Goal: Task Accomplishment & Management: Manage account settings

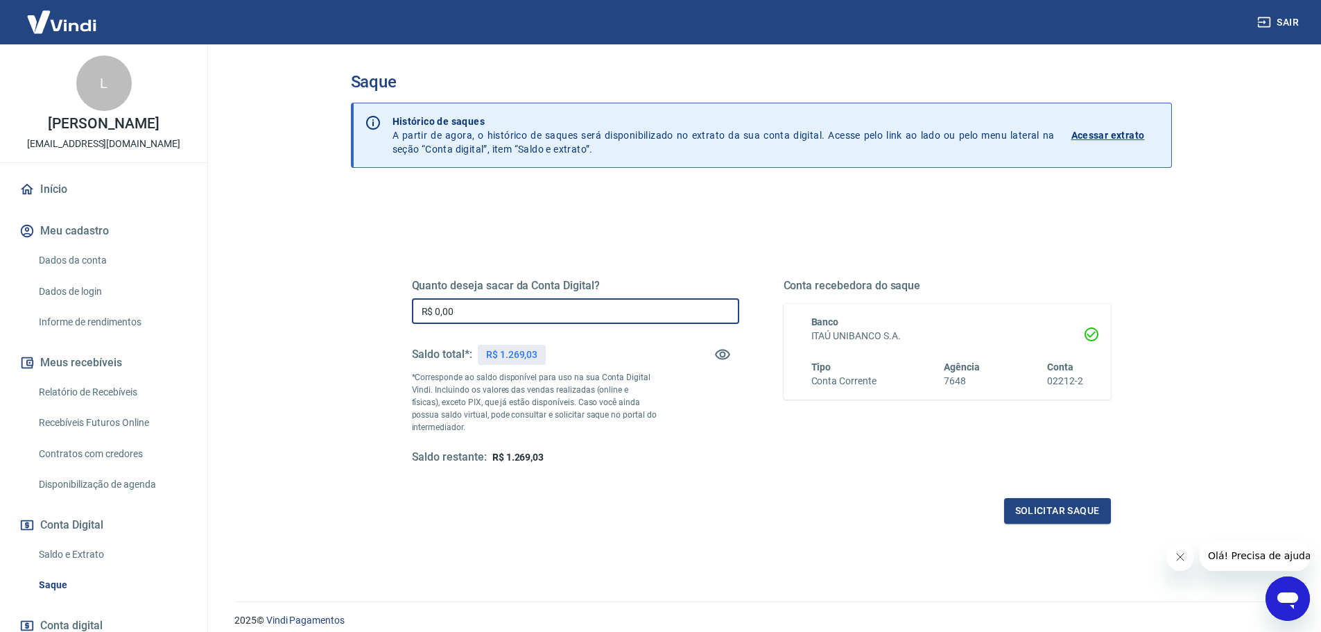
drag, startPoint x: 473, startPoint y: 309, endPoint x: 45, endPoint y: 401, distance: 437.8
click at [45, 401] on div "Sair L [PERSON_NAME] [EMAIL_ADDRESS][DOMAIN_NAME] Início Meu cadastro Dados da …" at bounding box center [660, 316] width 1321 height 632
type input "R$ 1.100,00"
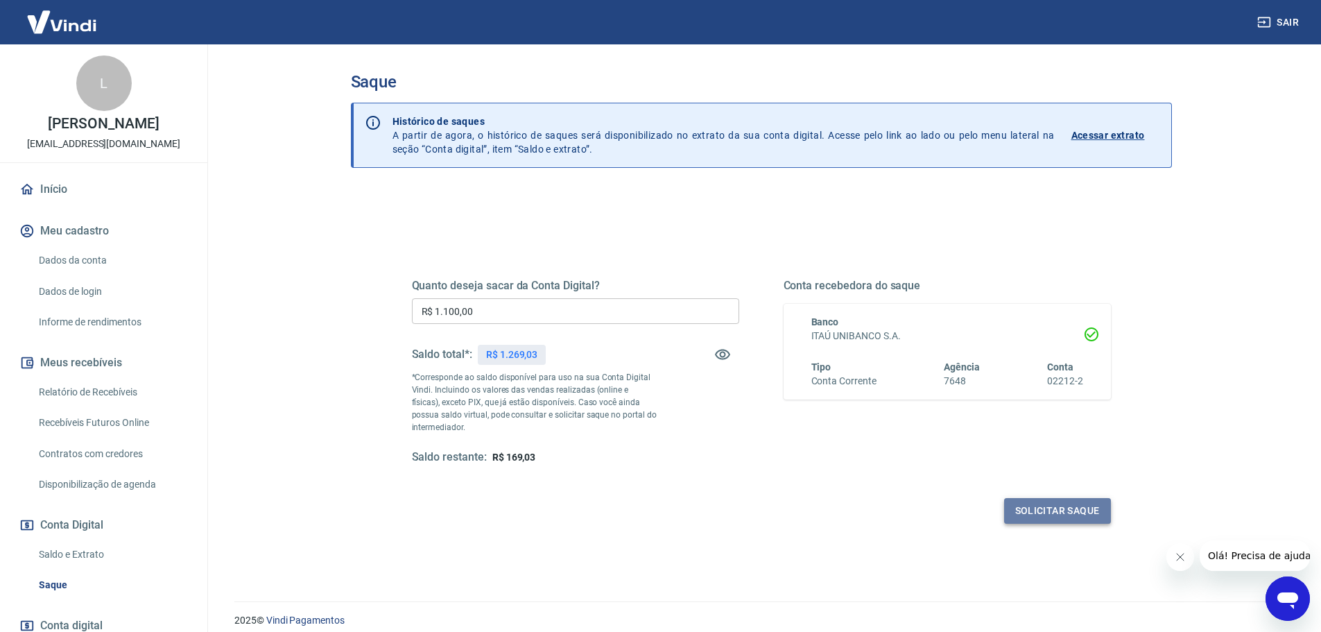
click at [1061, 517] on button "Solicitar saque" at bounding box center [1057, 511] width 107 height 26
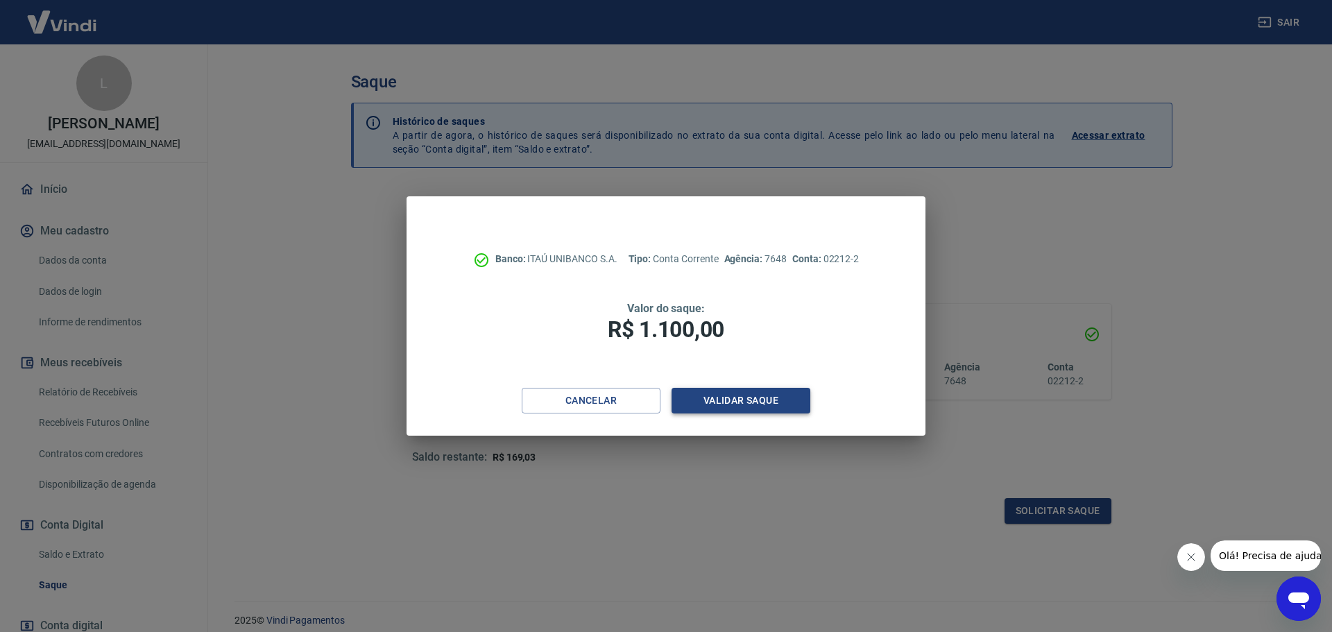
click at [721, 403] on button "Validar saque" at bounding box center [740, 401] width 139 height 26
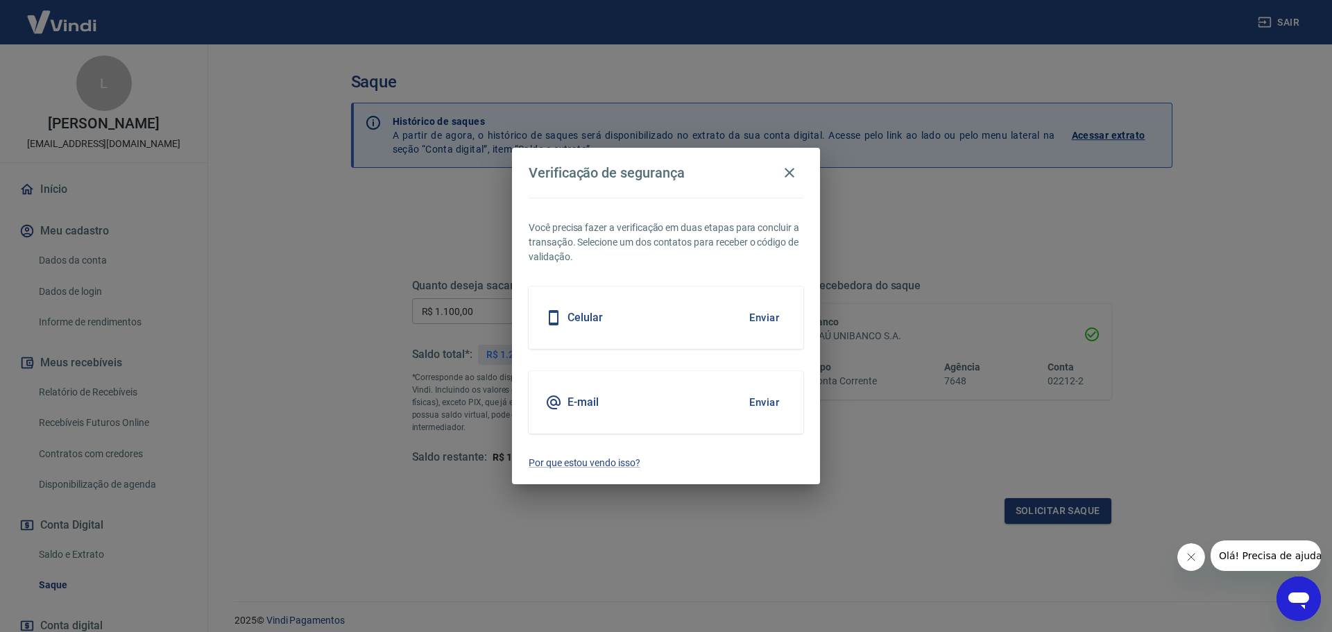
click at [767, 317] on button "Enviar" at bounding box center [764, 317] width 45 height 29
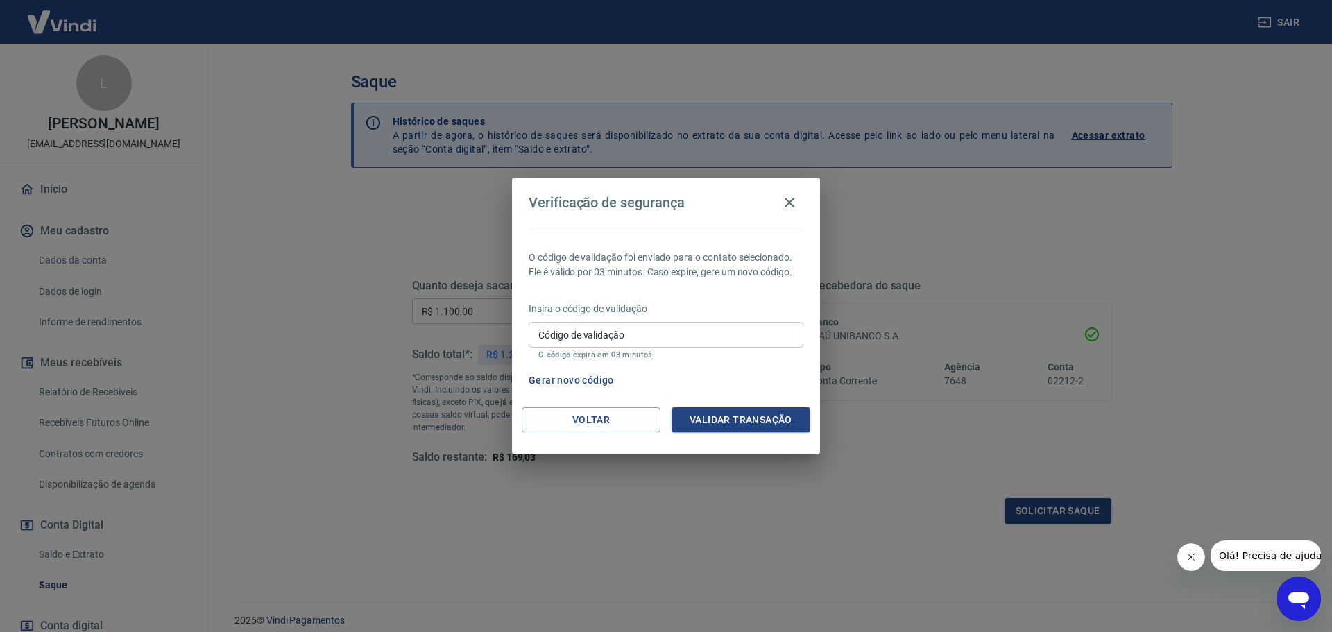
click at [593, 339] on input "Código de validação" at bounding box center [666, 335] width 275 height 26
click at [680, 411] on button "Validar transação" at bounding box center [740, 420] width 139 height 26
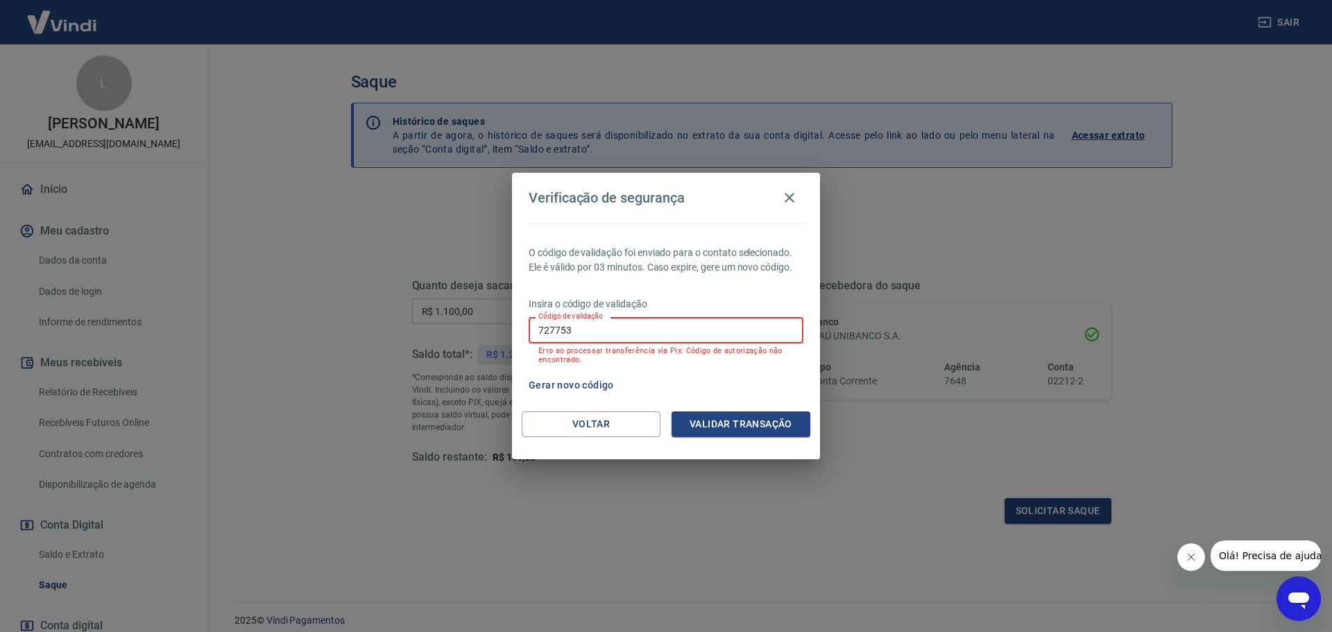
drag, startPoint x: 640, startPoint y: 329, endPoint x: 481, endPoint y: 319, distance: 158.5
click at [481, 319] on div "Verificação de segurança O código de validação foi enviado para o contato selec…" at bounding box center [666, 316] width 1332 height 632
type input "727753"
click at [758, 423] on button "Validar transação" at bounding box center [740, 424] width 139 height 26
click at [550, 387] on button "Gerar novo código" at bounding box center [571, 386] width 96 height 26
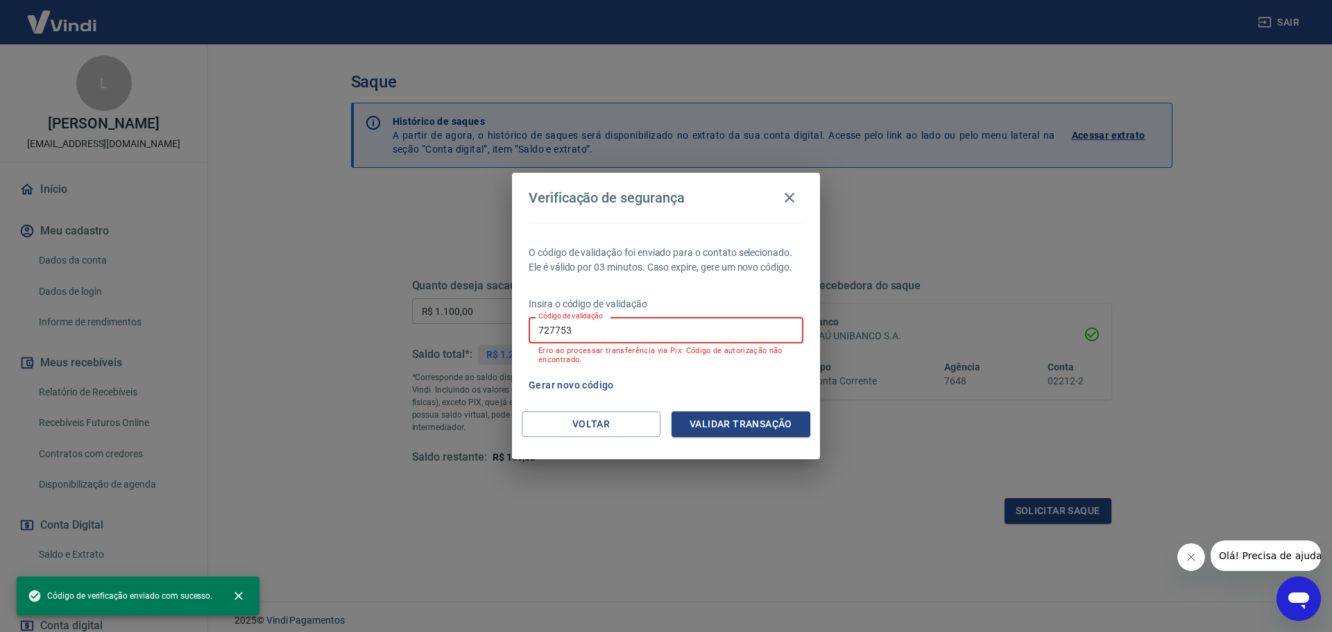
drag, startPoint x: 649, startPoint y: 332, endPoint x: 396, endPoint y: 329, distance: 252.5
click at [396, 329] on div "Verificação de segurança O código de validação foi enviado para o contato selec…" at bounding box center [666, 316] width 1332 height 632
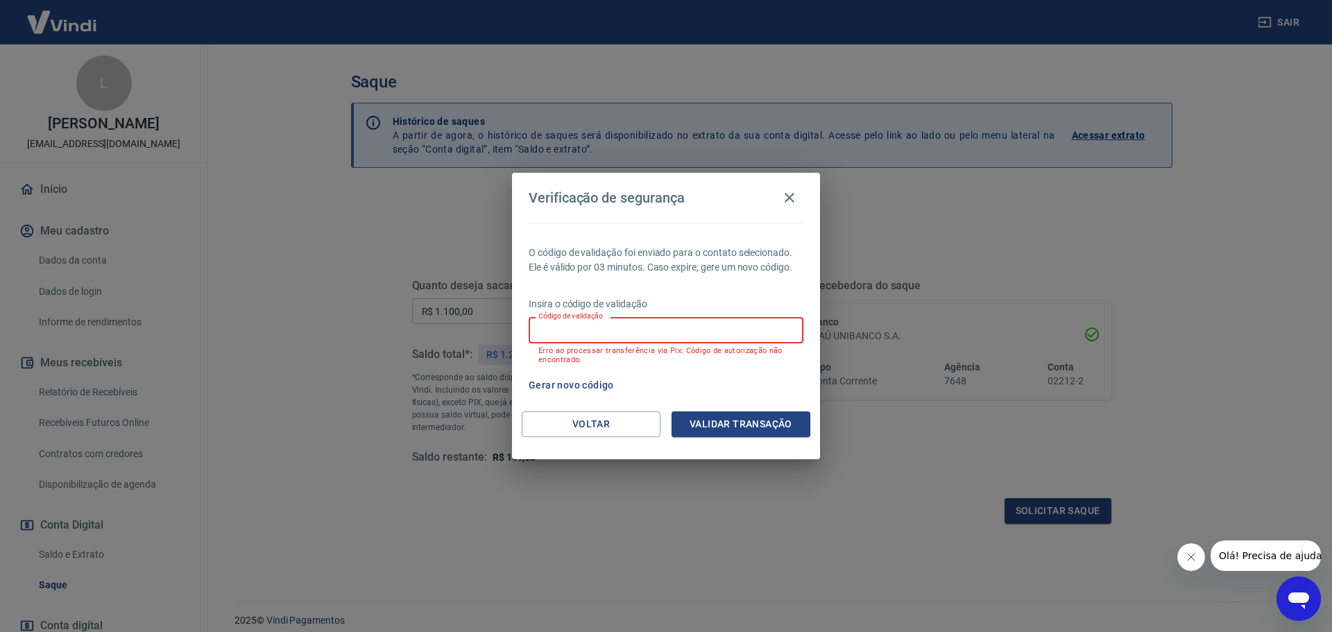
click at [567, 383] on button "Gerar novo código" at bounding box center [571, 386] width 96 height 26
click at [748, 210] on div "Verificação de segurança" at bounding box center [666, 198] width 275 height 28
click at [789, 198] on icon "button" at bounding box center [790, 198] width 10 height 10
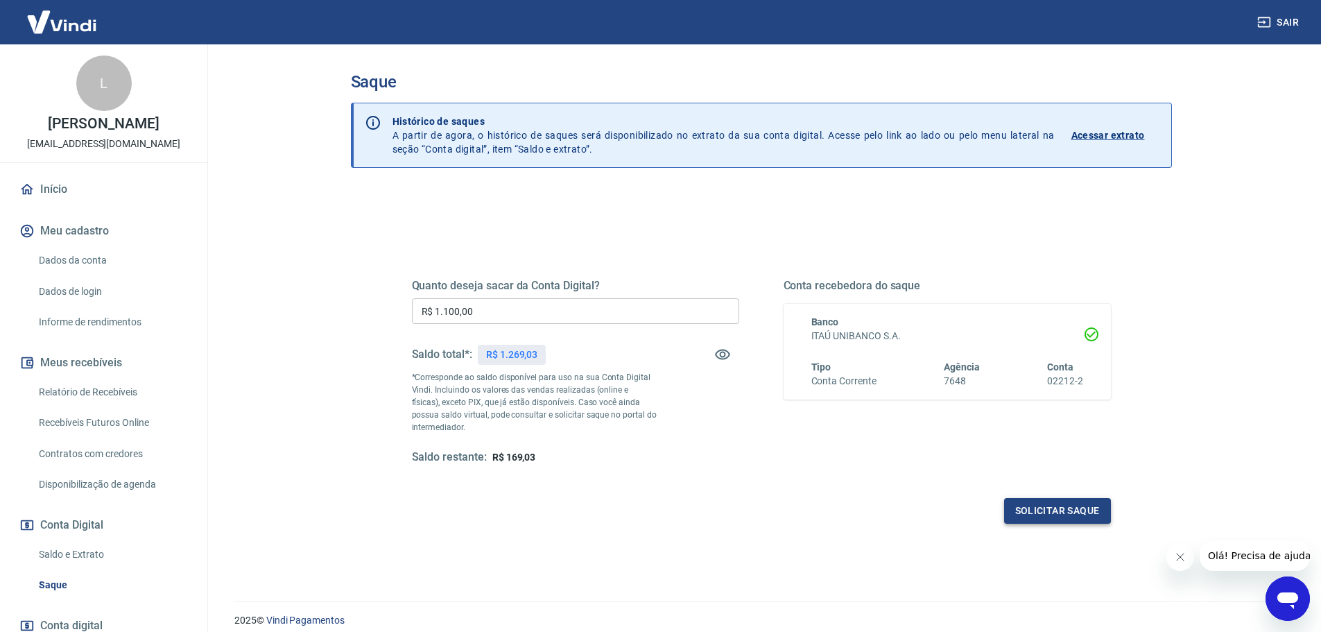
click at [1060, 503] on button "Solicitar saque" at bounding box center [1057, 511] width 107 height 26
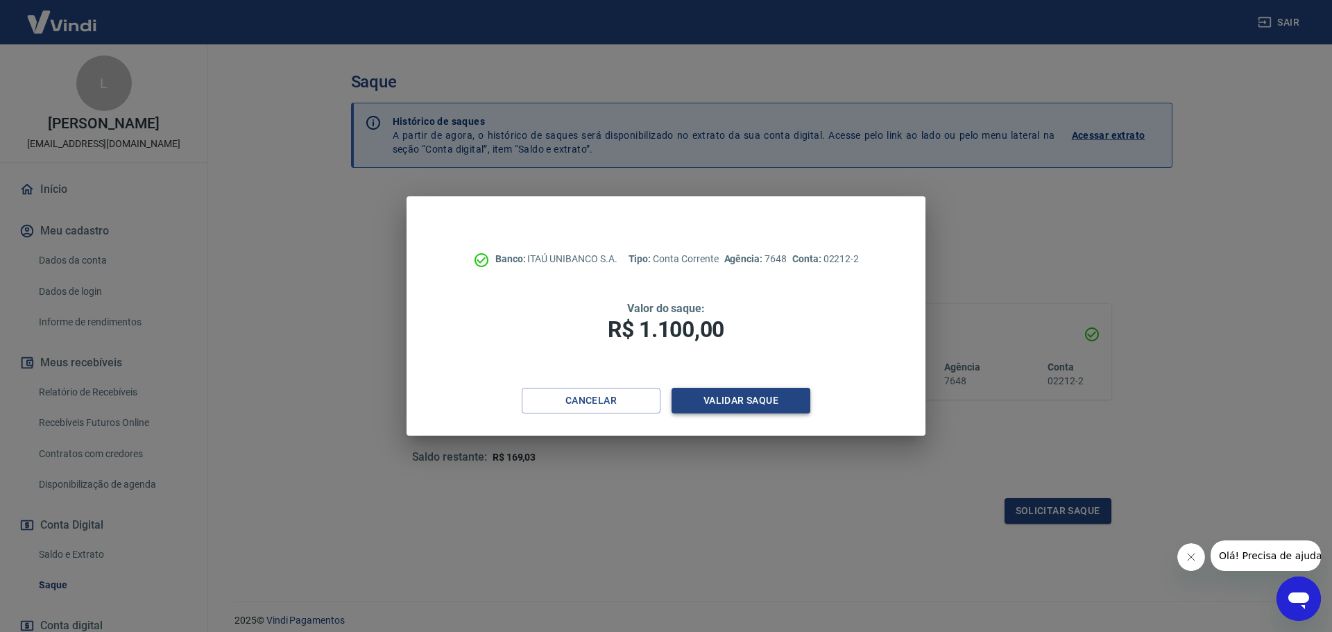
click at [739, 395] on button "Validar saque" at bounding box center [740, 401] width 139 height 26
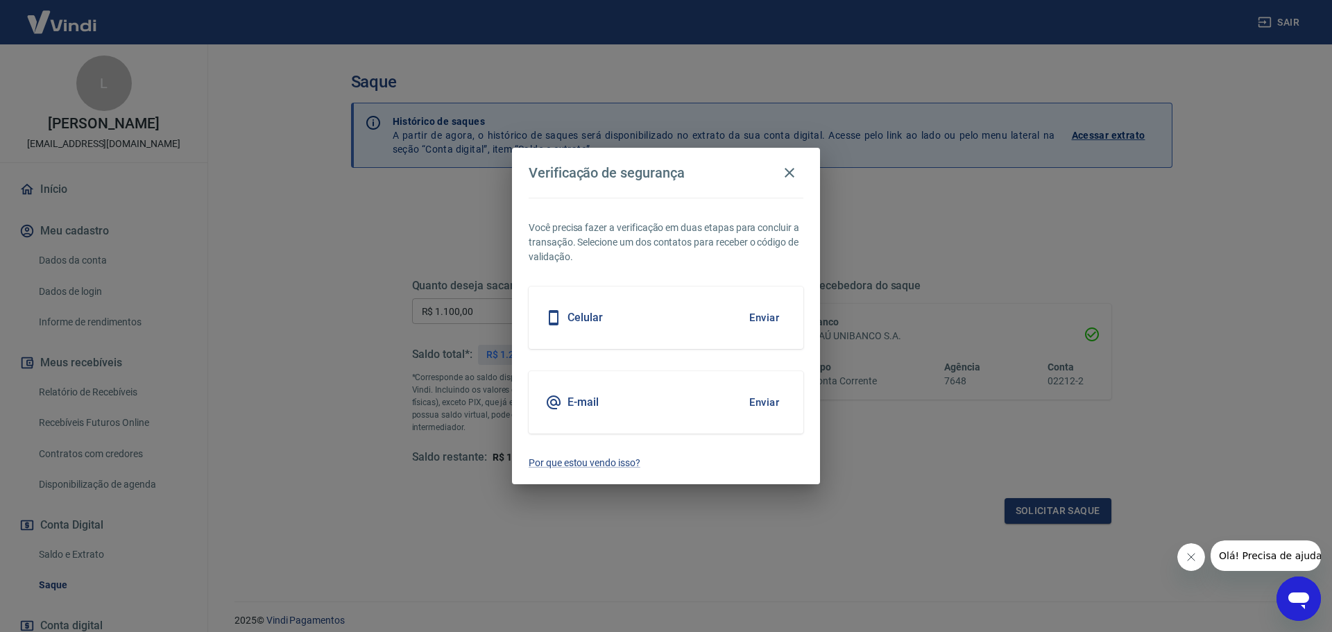
click at [755, 397] on button "Enviar" at bounding box center [764, 402] width 45 height 29
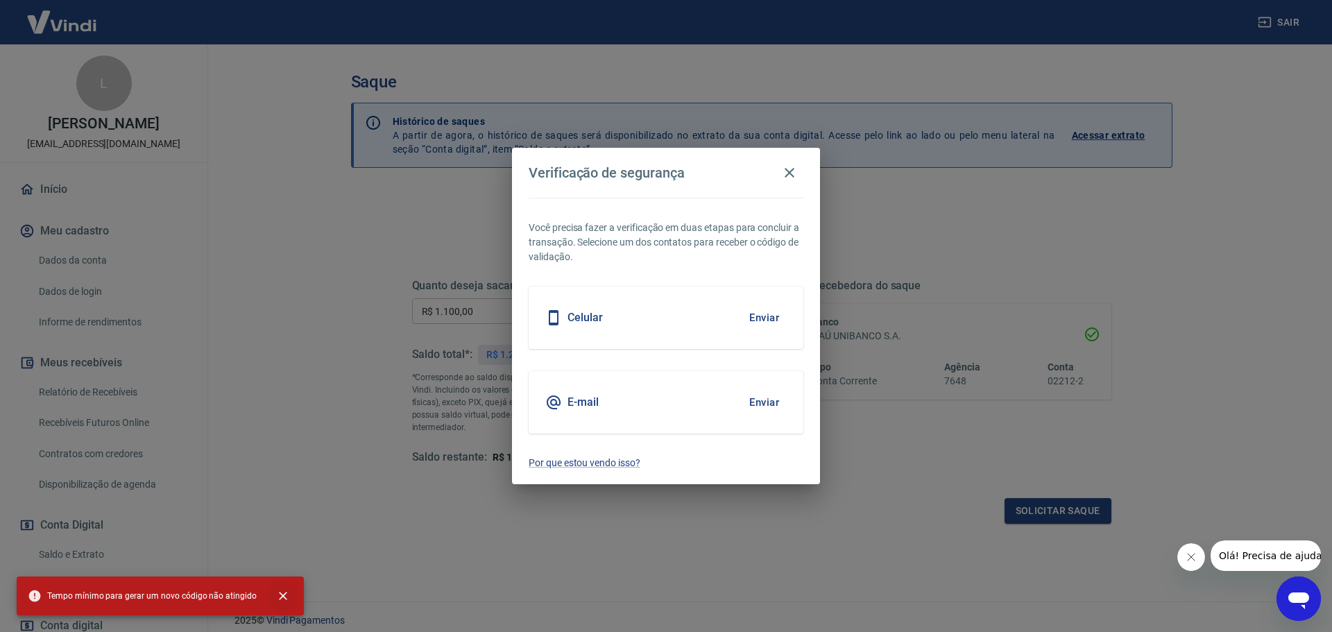
click at [276, 600] on icon "close" at bounding box center [283, 596] width 14 height 14
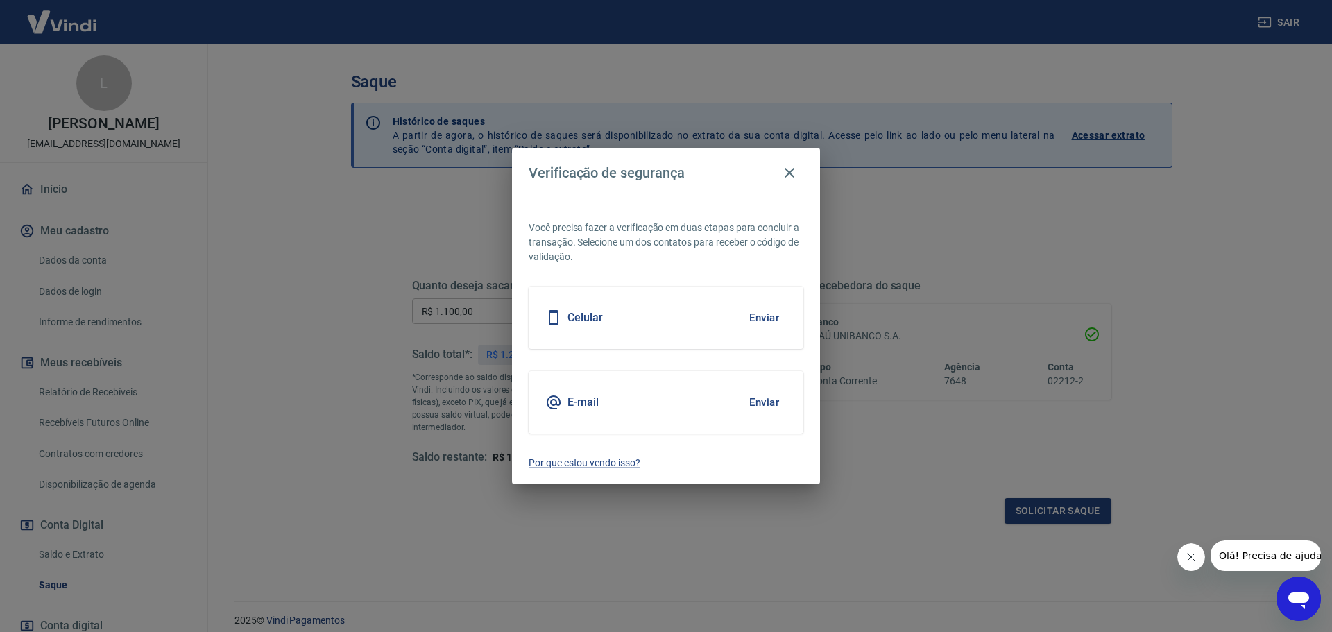
click at [626, 308] on div "Celular Enviar" at bounding box center [666, 317] width 275 height 62
click at [768, 402] on button "Enviar" at bounding box center [764, 402] width 45 height 29
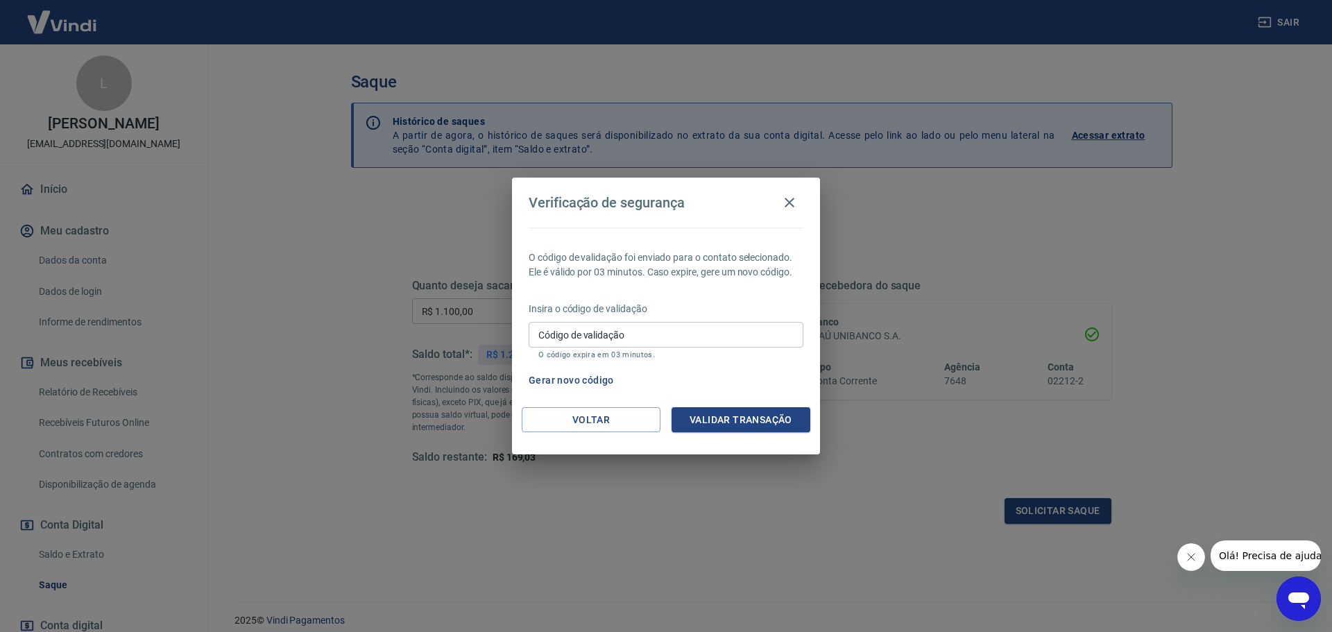
click at [590, 338] on input "Código de validação" at bounding box center [666, 335] width 275 height 26
type input "945684"
click at [714, 416] on button "Validar transação" at bounding box center [740, 420] width 139 height 26
